Goal: Information Seeking & Learning: Learn about a topic

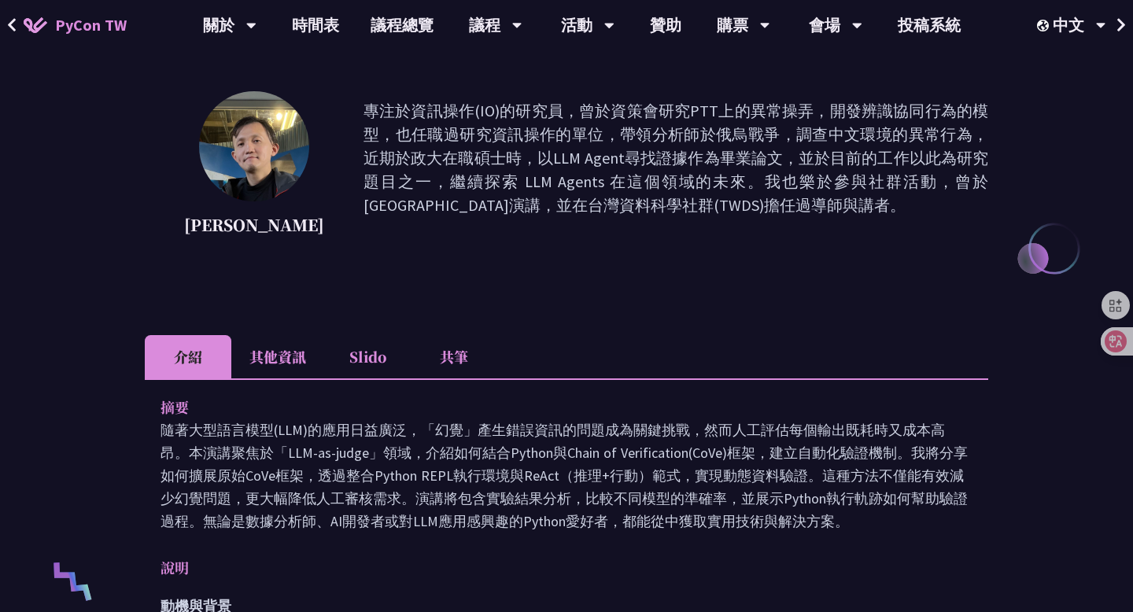
scroll to position [123, 0]
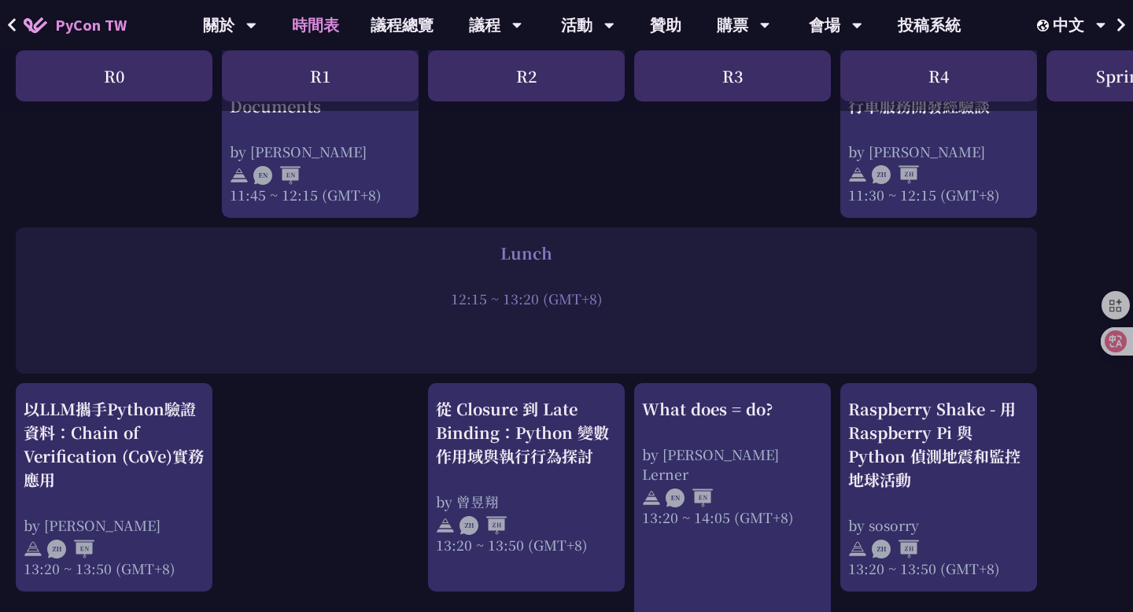
scroll to position [1320, 0]
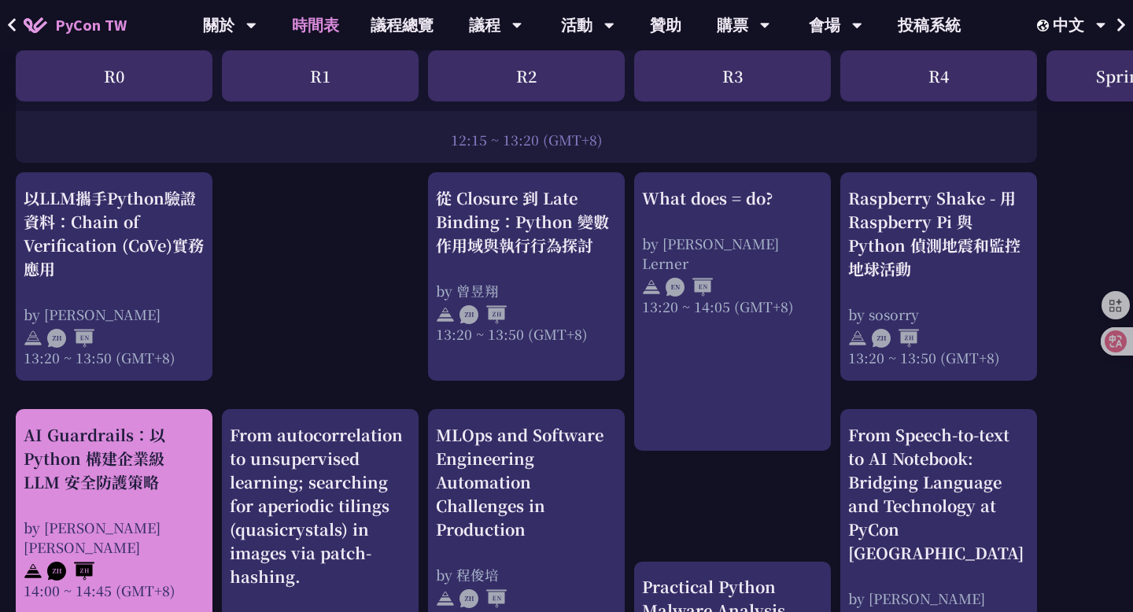
click at [131, 486] on div "AI Guardrails：以 Python 構建企業級 LLM 安全防護策略" at bounding box center [114, 458] width 181 height 71
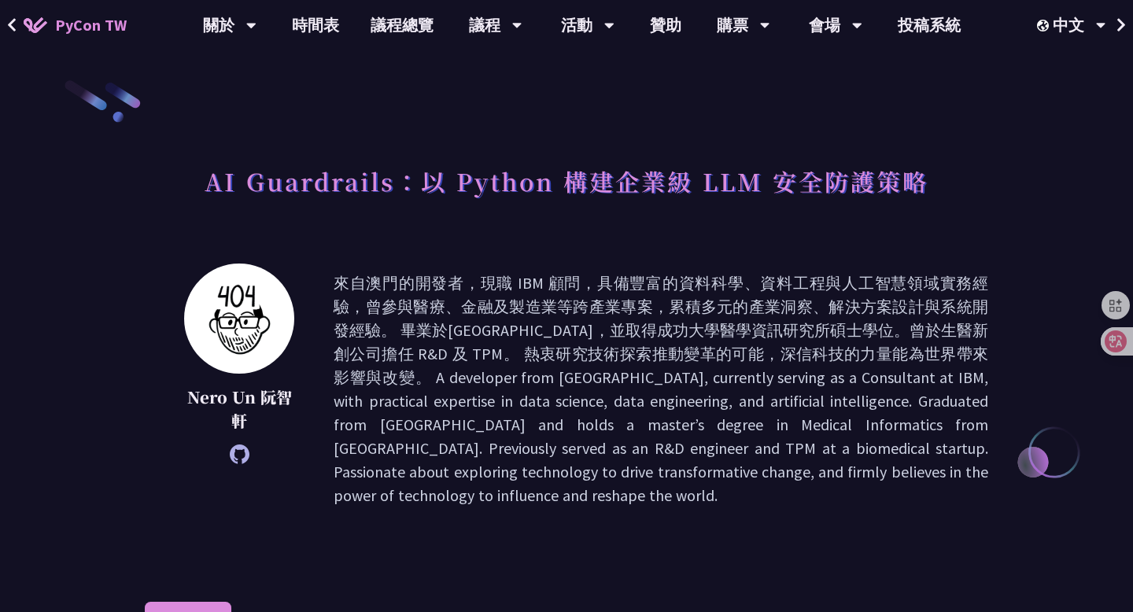
click at [364, 184] on h1 "AI Guardrails：以 Python 構建企業級 LLM 安全防護策略" at bounding box center [567, 180] width 724 height 47
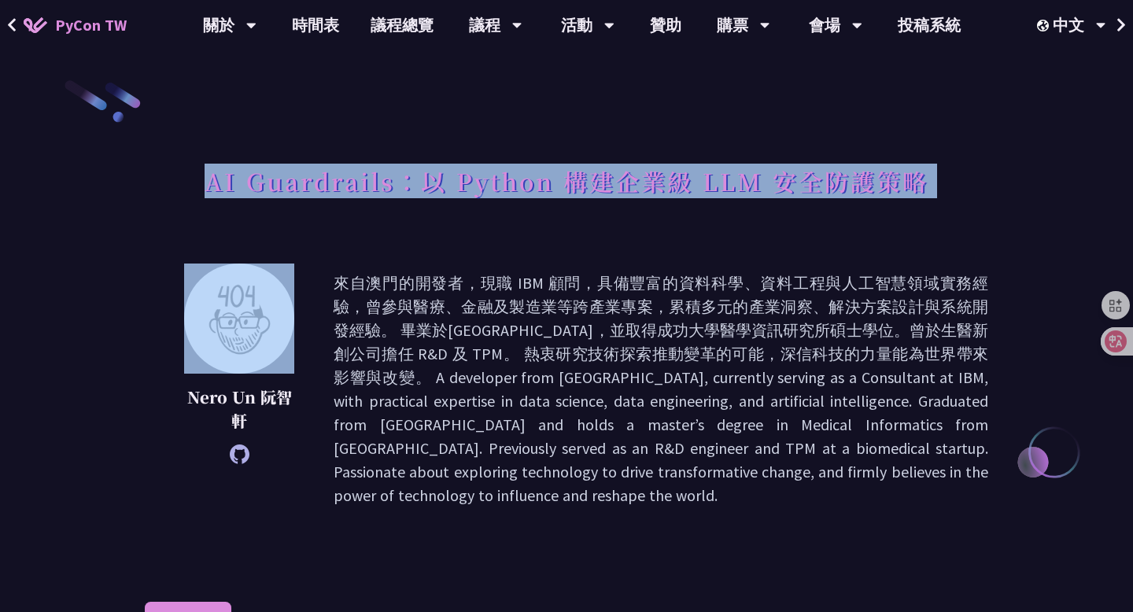
copy div "AI Guardrails：以 Python 構建企業級 LLM 安全防護策略"
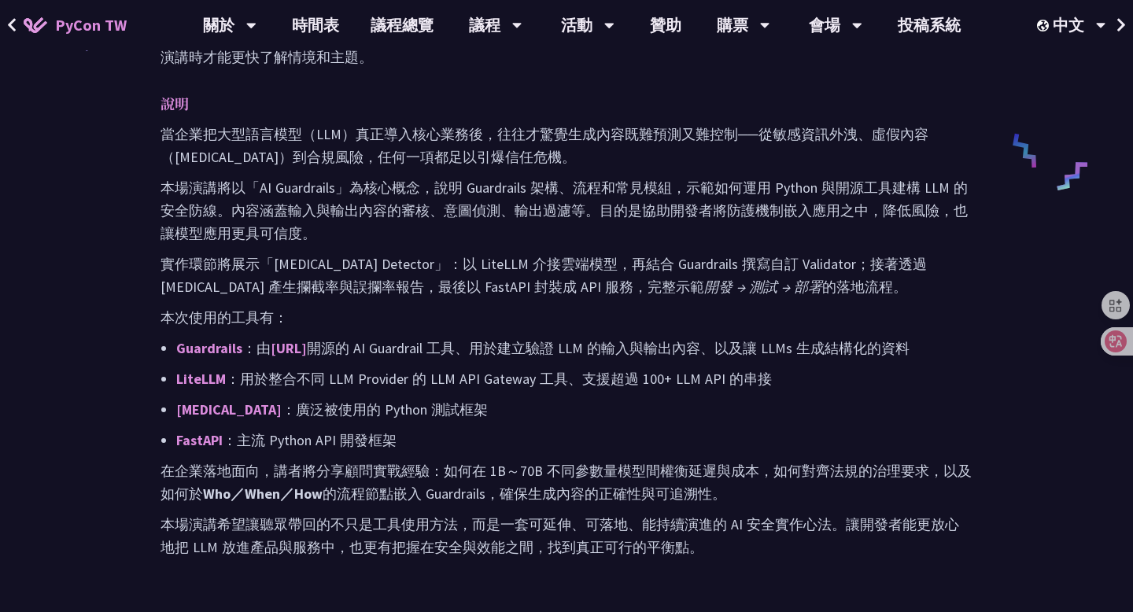
scroll to position [733, 0]
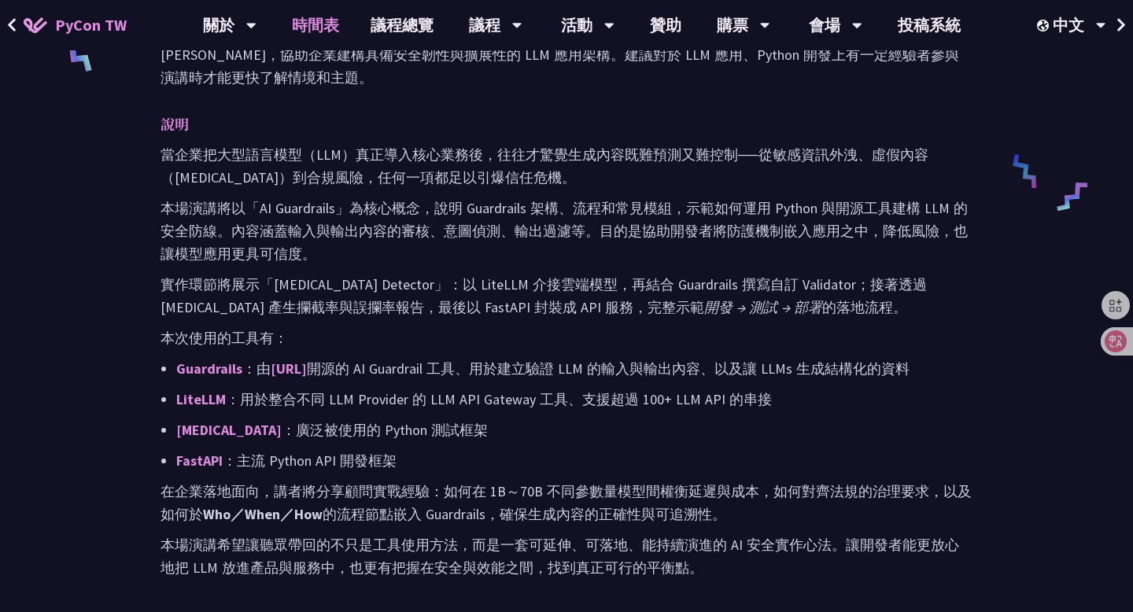
click at [334, 29] on link "時間表" at bounding box center [315, 25] width 79 height 50
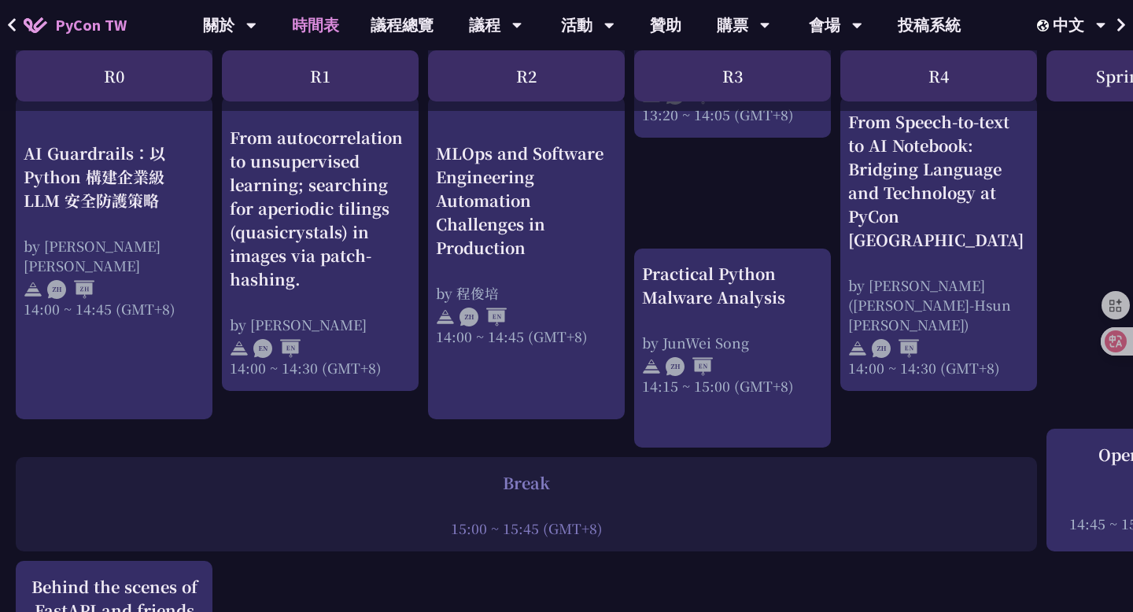
scroll to position [1630, 0]
